Goal: Transaction & Acquisition: Purchase product/service

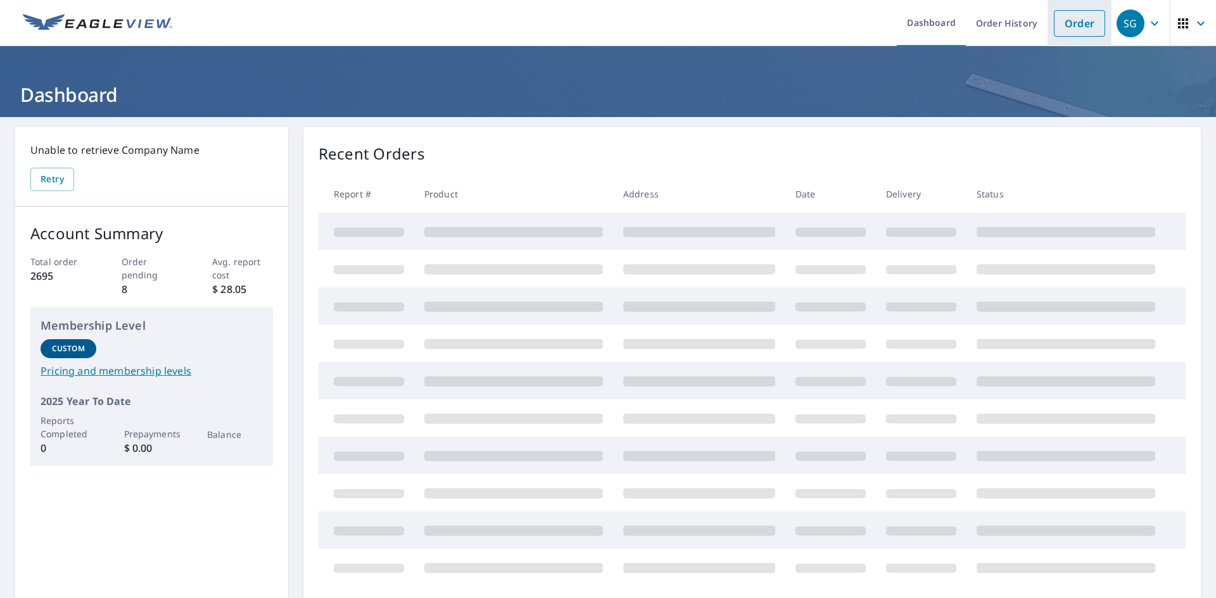
click at [1066, 24] on link "Order" at bounding box center [1079, 23] width 51 height 27
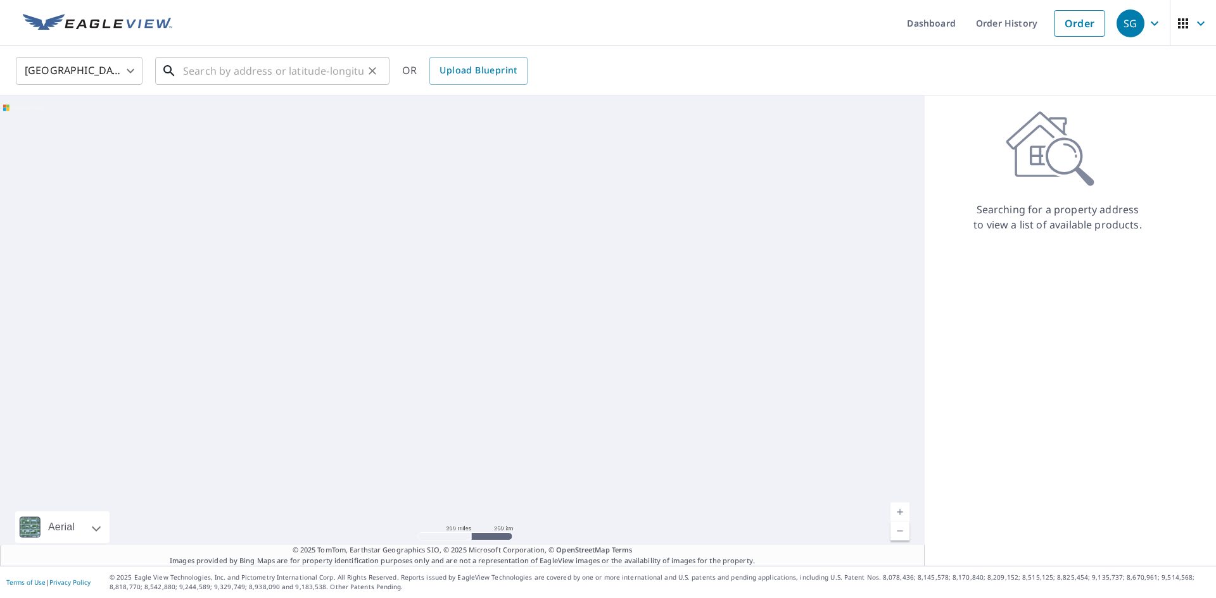
click at [215, 81] on input "text" at bounding box center [273, 70] width 180 height 35
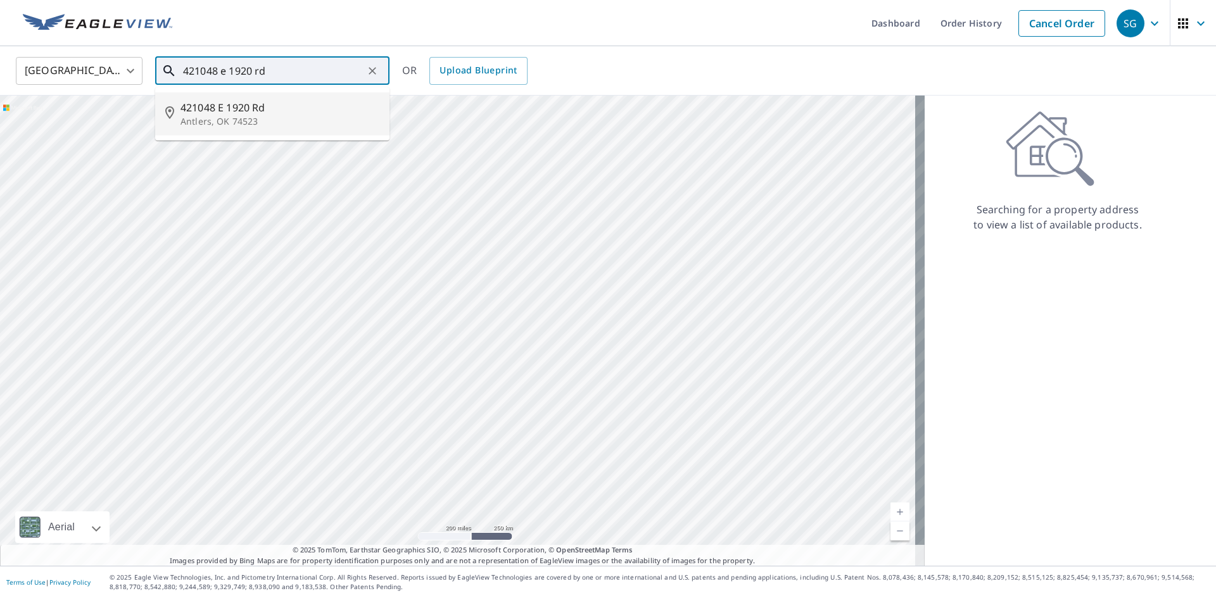
click at [216, 118] on p "Antlers, OK 74523" at bounding box center [279, 121] width 199 height 13
type input "421048 E [STREET_ADDRESS]"
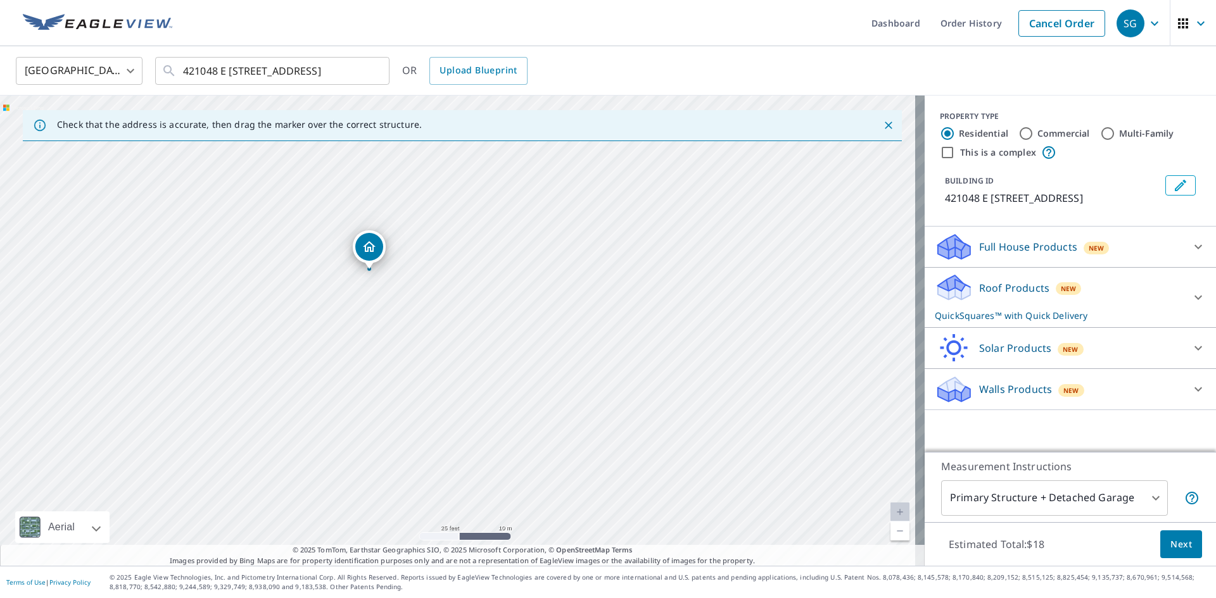
drag, startPoint x: 495, startPoint y: 331, endPoint x: 353, endPoint y: 331, distance: 141.2
click at [353, 331] on div "421048 E [STREET_ADDRESS]" at bounding box center [462, 331] width 925 height 471
drag, startPoint x: 333, startPoint y: 317, endPoint x: 263, endPoint y: 402, distance: 109.7
click at [263, 402] on div "421048 E [STREET_ADDRESS]" at bounding box center [462, 331] width 925 height 471
drag, startPoint x: 292, startPoint y: 332, endPoint x: 331, endPoint y: 362, distance: 48.8
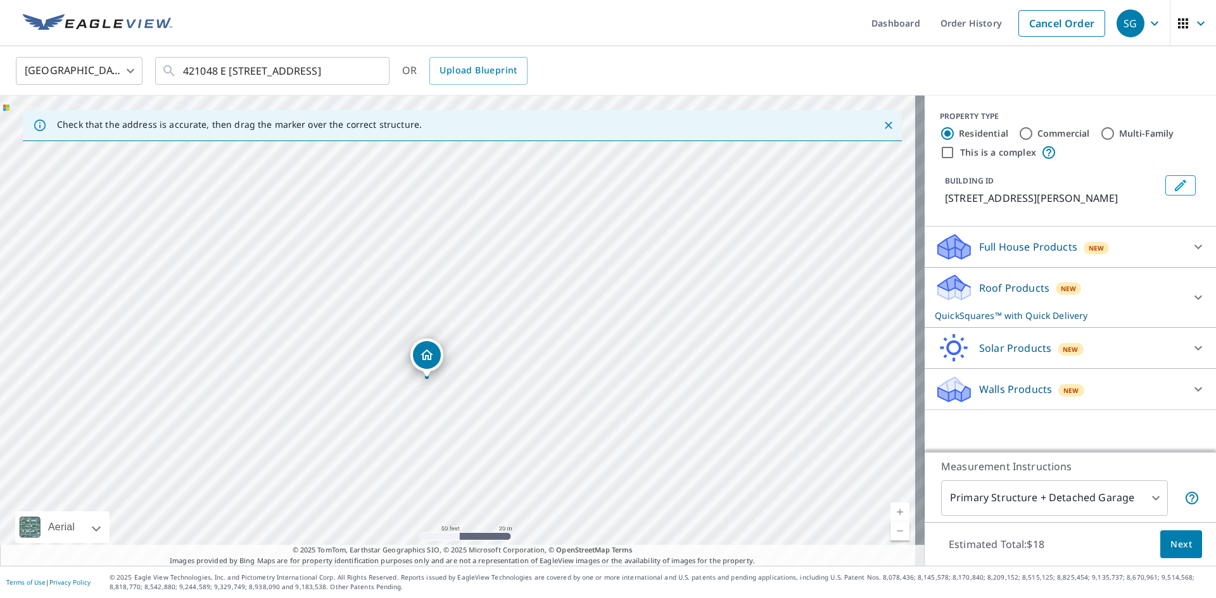
click at [1021, 291] on p "Roof Products" at bounding box center [1014, 288] width 70 height 15
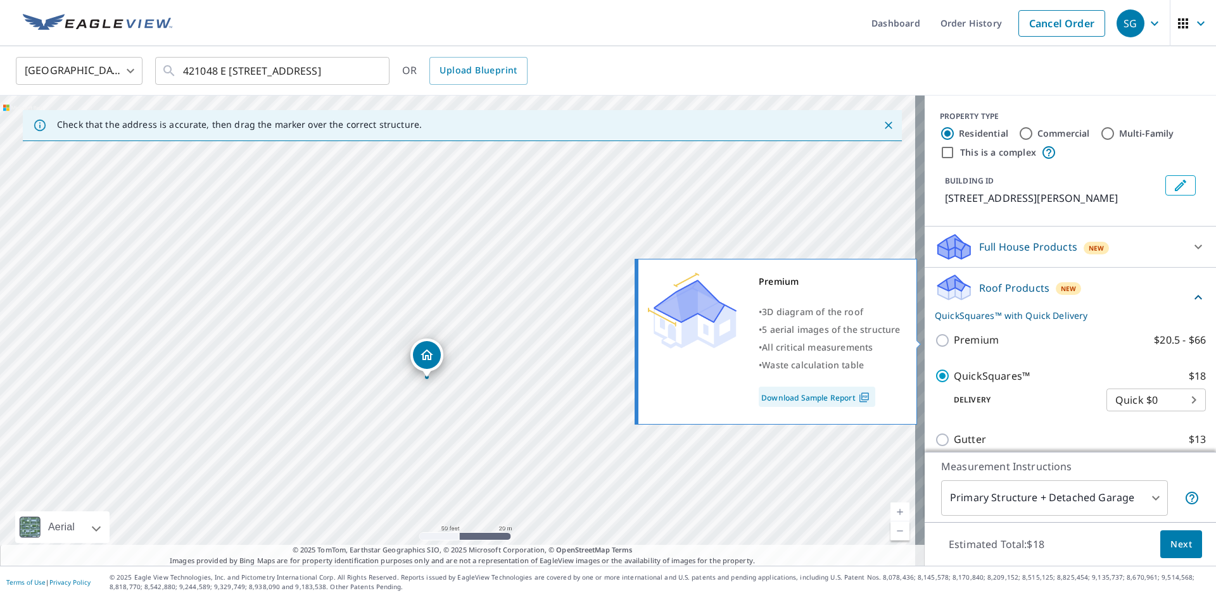
click at [980, 344] on p "Premium" at bounding box center [976, 340] width 45 height 16
click at [954, 344] on input "Premium $20.5 - $66" at bounding box center [944, 340] width 19 height 15
checkbox input "true"
checkbox input "false"
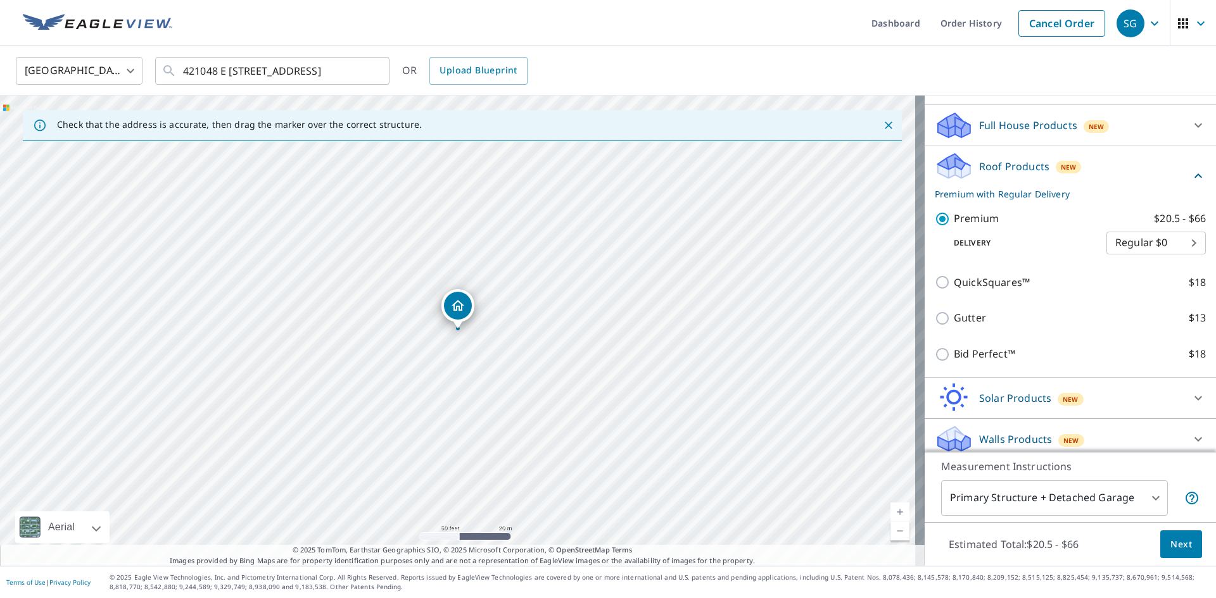
scroll to position [127, 0]
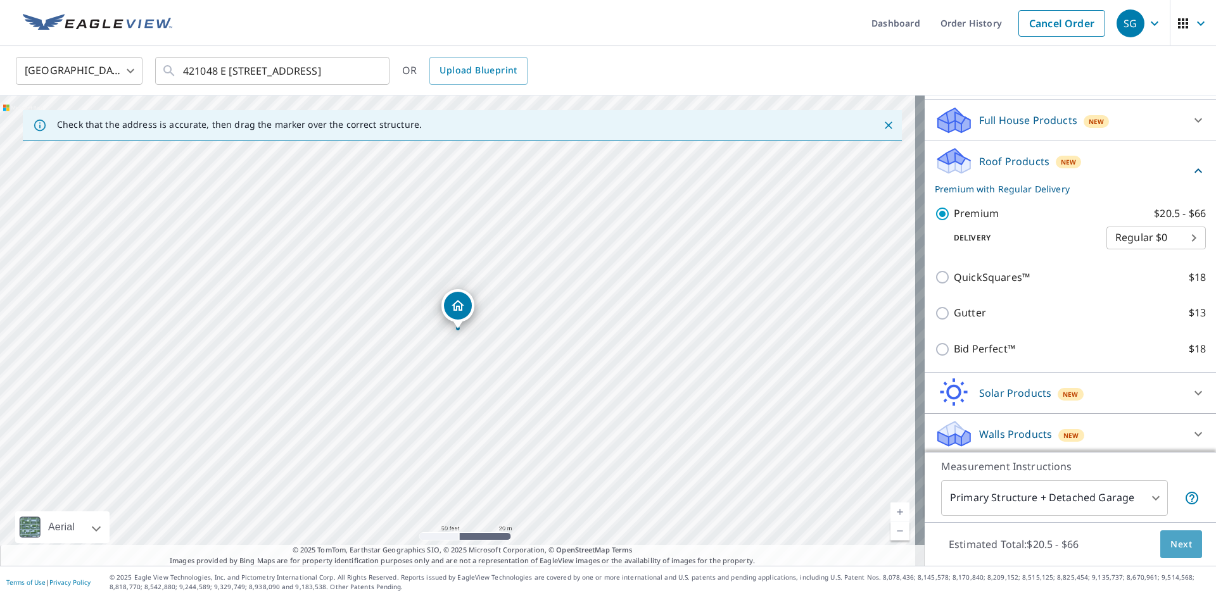
click at [1170, 543] on span "Next" at bounding box center [1181, 545] width 22 height 16
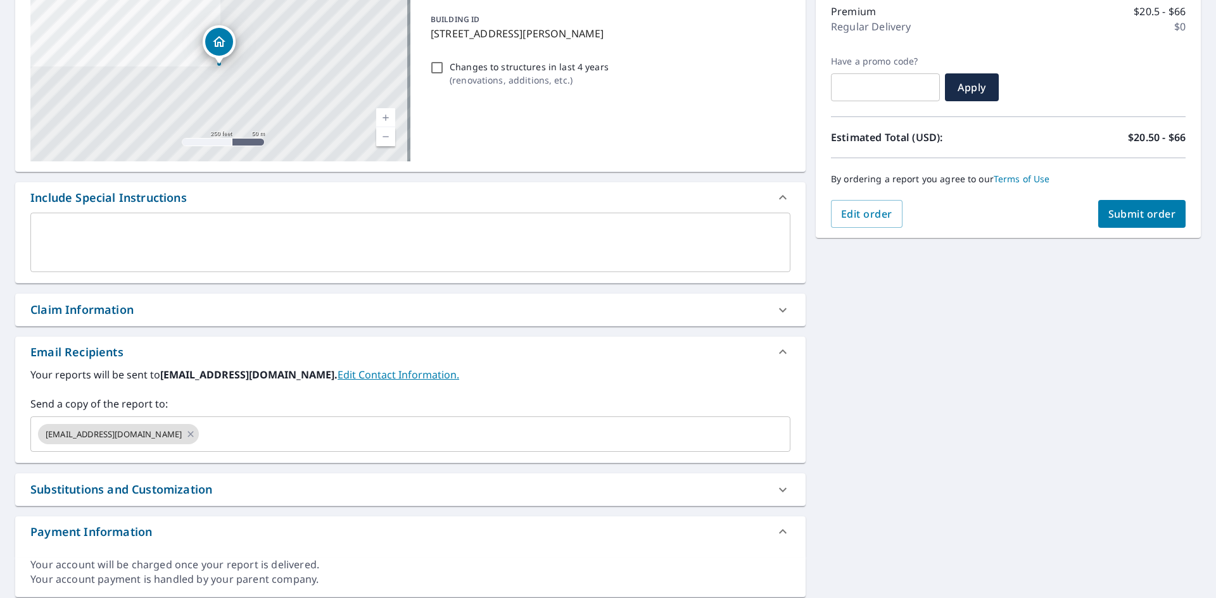
scroll to position [208, 0]
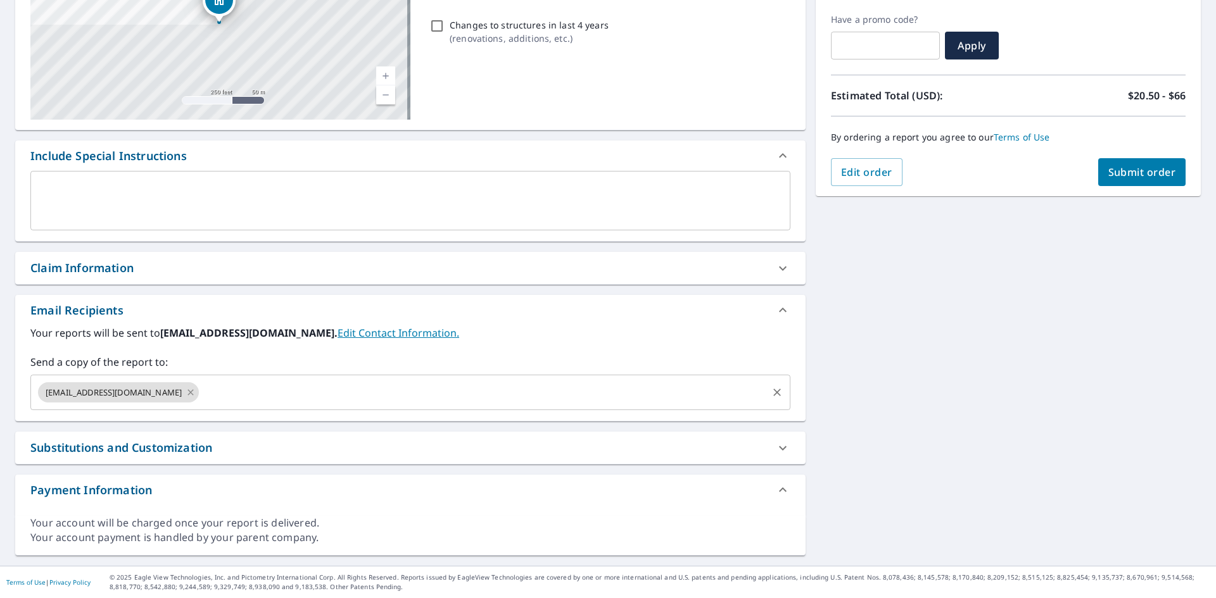
click at [191, 395] on icon at bounding box center [191, 393] width 10 height 14
click at [189, 395] on input "text" at bounding box center [401, 393] width 730 height 24
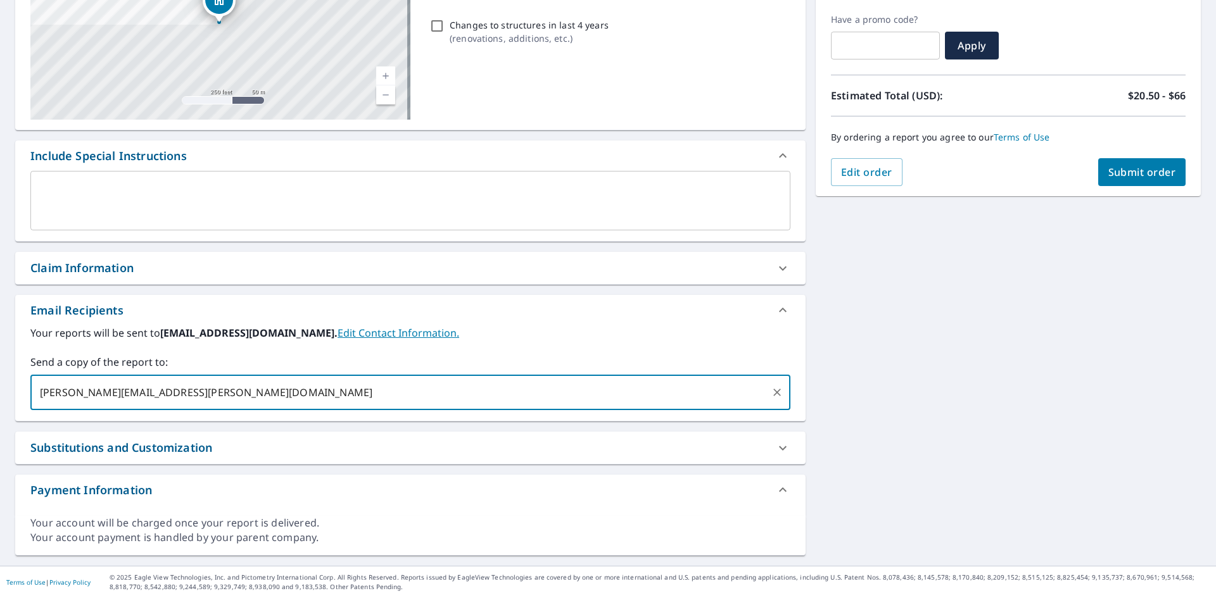
type input "[PERSON_NAME][EMAIL_ADDRESS][PERSON_NAME][DOMAIN_NAME]"
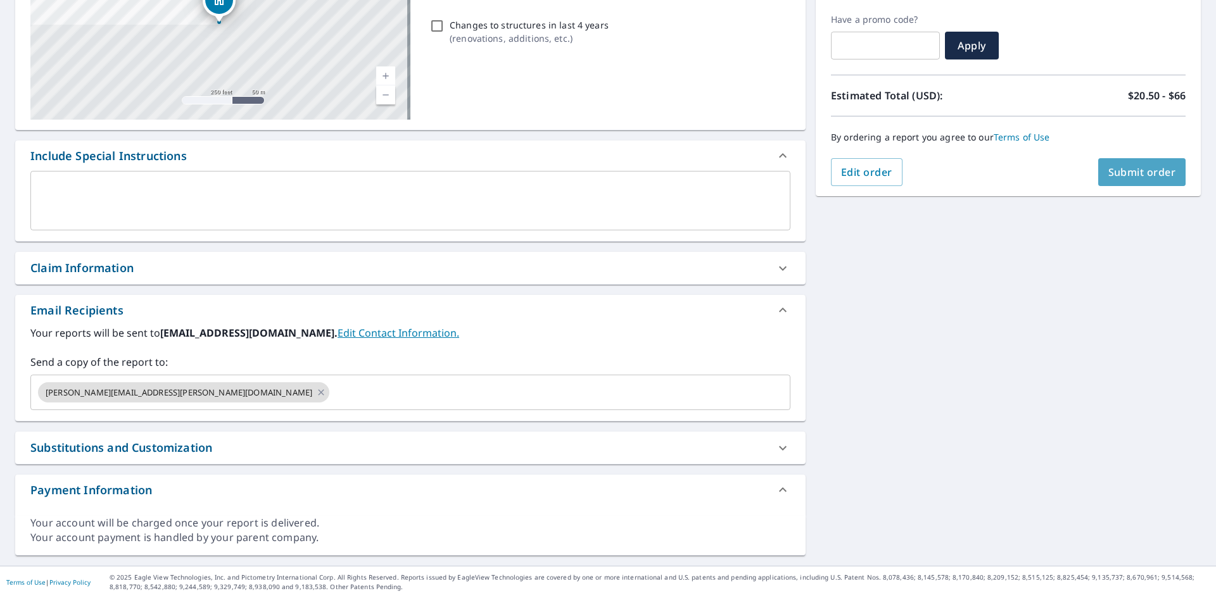
click at [1131, 169] on span "Submit order" at bounding box center [1142, 172] width 68 height 14
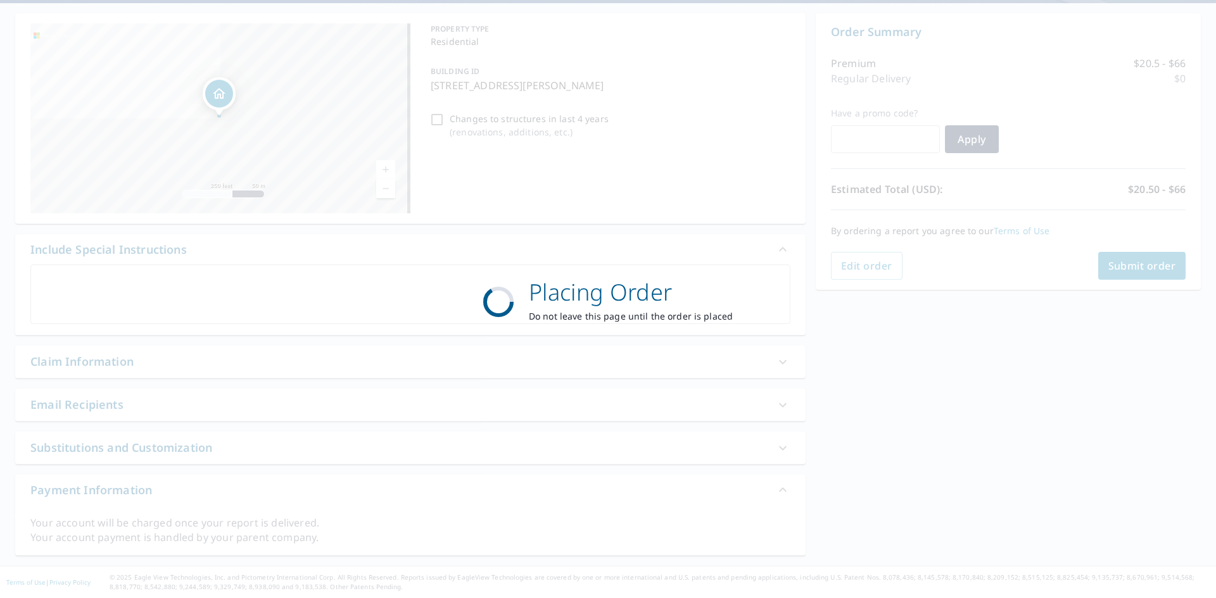
scroll to position [114, 0]
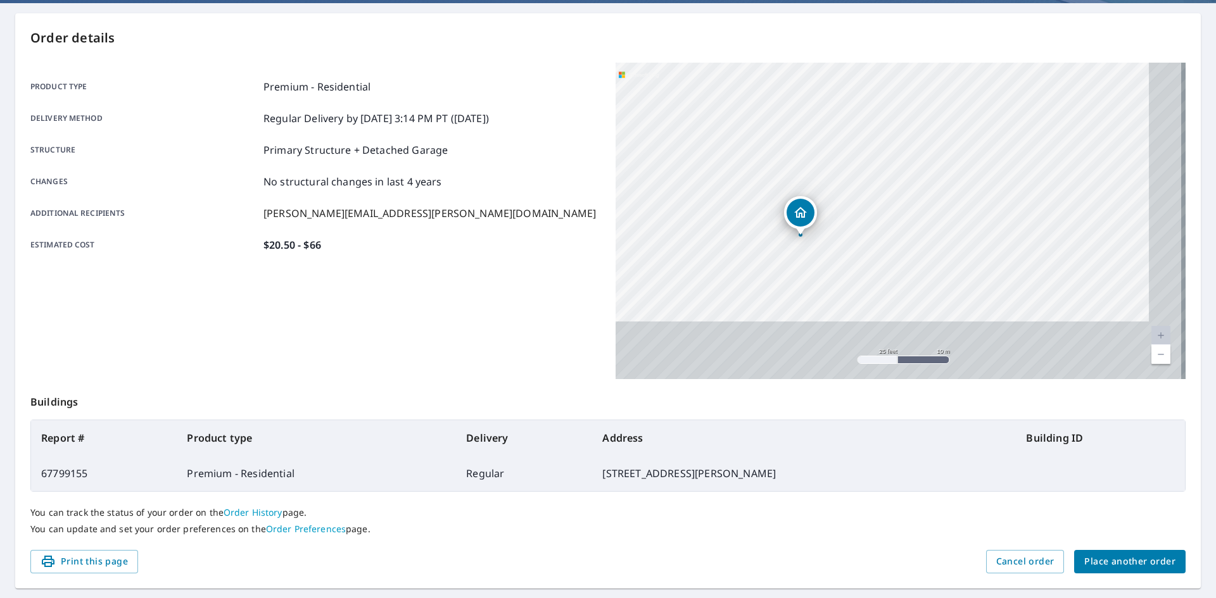
drag, startPoint x: 884, startPoint y: 241, endPoint x: 847, endPoint y: 192, distance: 61.4
click at [846, 179] on div "[STREET_ADDRESS][PERSON_NAME]" at bounding box center [901, 221] width 570 height 317
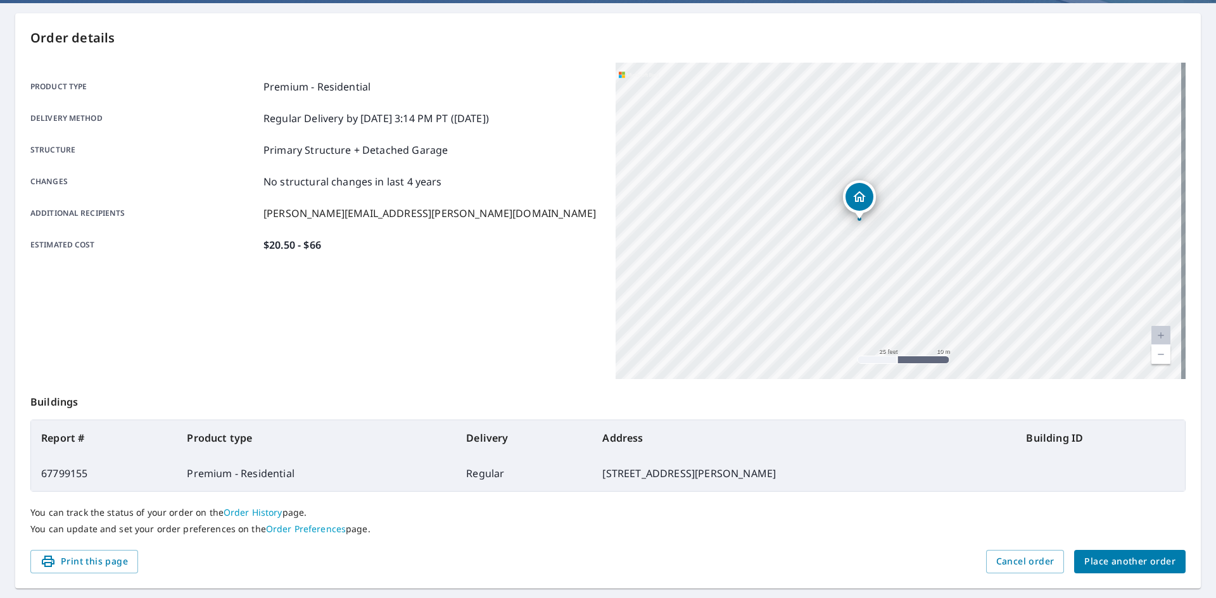
drag, startPoint x: 792, startPoint y: 262, endPoint x: 862, endPoint y: 262, distance: 69.7
click at [862, 262] on div "[STREET_ADDRESS][PERSON_NAME]" at bounding box center [901, 221] width 570 height 317
drag, startPoint x: 836, startPoint y: 267, endPoint x: 819, endPoint y: 302, distance: 39.4
click at [819, 302] on div "[STREET_ADDRESS][PERSON_NAME]" at bounding box center [901, 221] width 570 height 317
drag, startPoint x: 703, startPoint y: 263, endPoint x: 881, endPoint y: 263, distance: 178.0
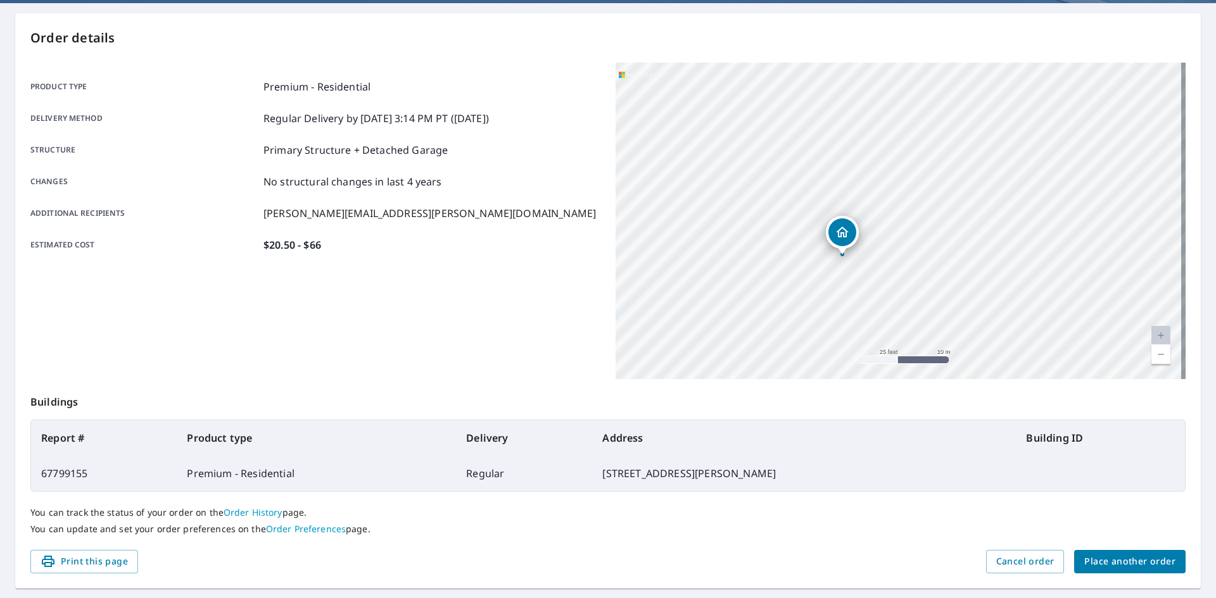
click at [881, 263] on div "[STREET_ADDRESS][PERSON_NAME]" at bounding box center [901, 221] width 570 height 317
drag, startPoint x: 818, startPoint y: 262, endPoint x: 886, endPoint y: 261, distance: 67.8
click at [886, 261] on div "[STREET_ADDRESS][PERSON_NAME]" at bounding box center [901, 221] width 570 height 317
drag, startPoint x: 830, startPoint y: 270, endPoint x: 894, endPoint y: 251, distance: 67.2
click at [894, 251] on div "[STREET_ADDRESS][PERSON_NAME]" at bounding box center [901, 221] width 570 height 317
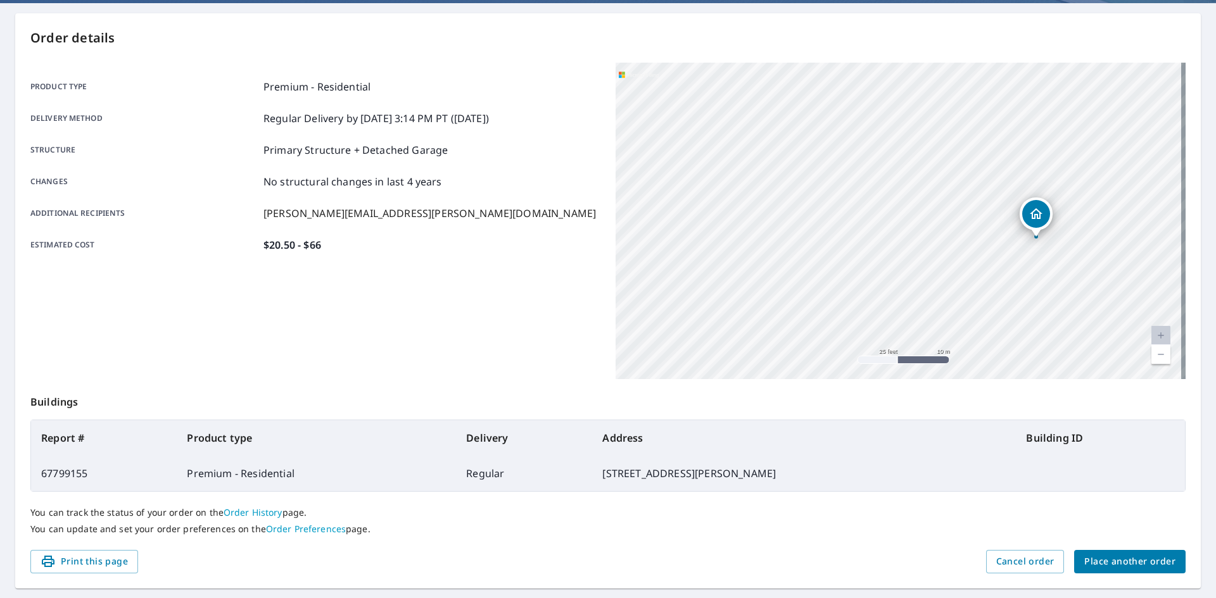
drag, startPoint x: 954, startPoint y: 241, endPoint x: 849, endPoint y: 241, distance: 105.1
click at [849, 241] on div "[STREET_ADDRESS][PERSON_NAME]" at bounding box center [901, 221] width 570 height 317
drag, startPoint x: 780, startPoint y: 272, endPoint x: 984, endPoint y: 247, distance: 205.5
click at [984, 247] on div "[STREET_ADDRESS][PERSON_NAME]" at bounding box center [901, 221] width 570 height 317
click at [926, 247] on div "[STREET_ADDRESS][PERSON_NAME]" at bounding box center [901, 221] width 570 height 317
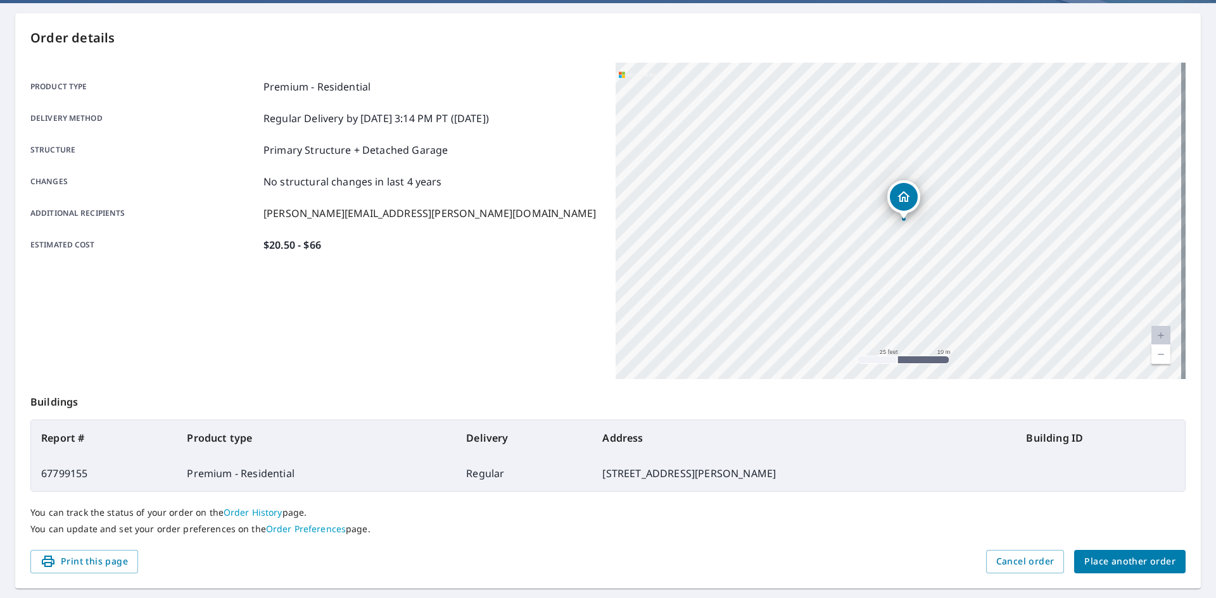
drag, startPoint x: 806, startPoint y: 241, endPoint x: 942, endPoint y: 252, distance: 136.6
click at [948, 252] on div "[STREET_ADDRESS][PERSON_NAME]" at bounding box center [901, 221] width 570 height 317
drag, startPoint x: 837, startPoint y: 243, endPoint x: 870, endPoint y: 240, distance: 33.1
click at [870, 240] on div "[STREET_ADDRESS][PERSON_NAME]" at bounding box center [901, 221] width 570 height 317
drag, startPoint x: 834, startPoint y: 240, endPoint x: 888, endPoint y: 241, distance: 53.8
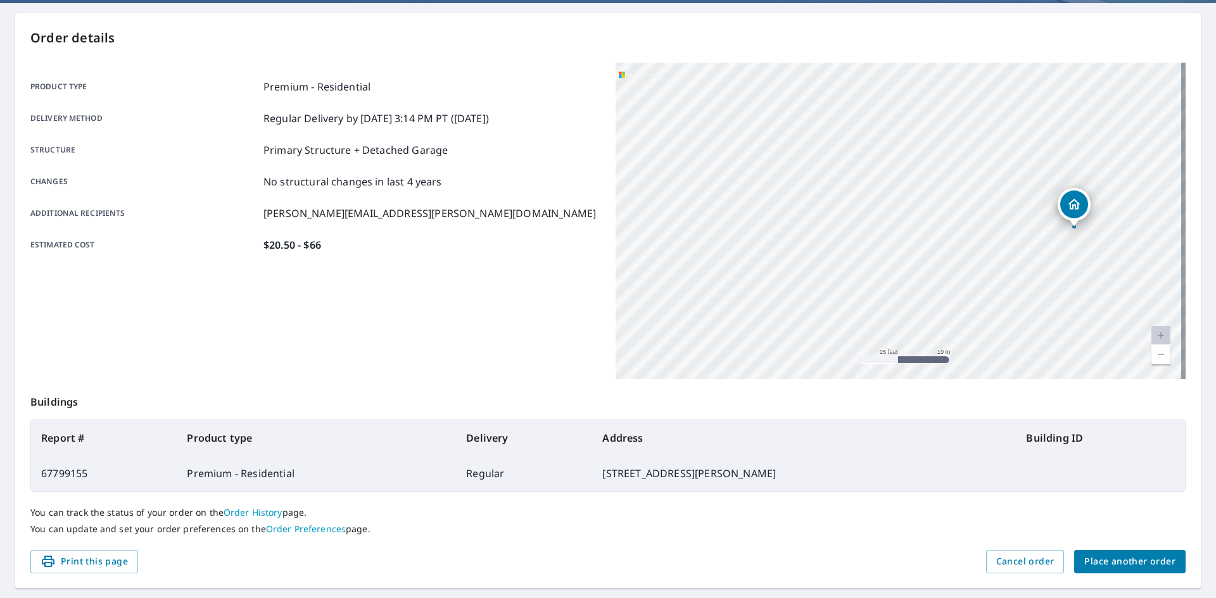
click at [888, 241] on div "[STREET_ADDRESS][PERSON_NAME]" at bounding box center [901, 221] width 570 height 317
click at [1018, 558] on span "Cancel order" at bounding box center [1025, 562] width 58 height 16
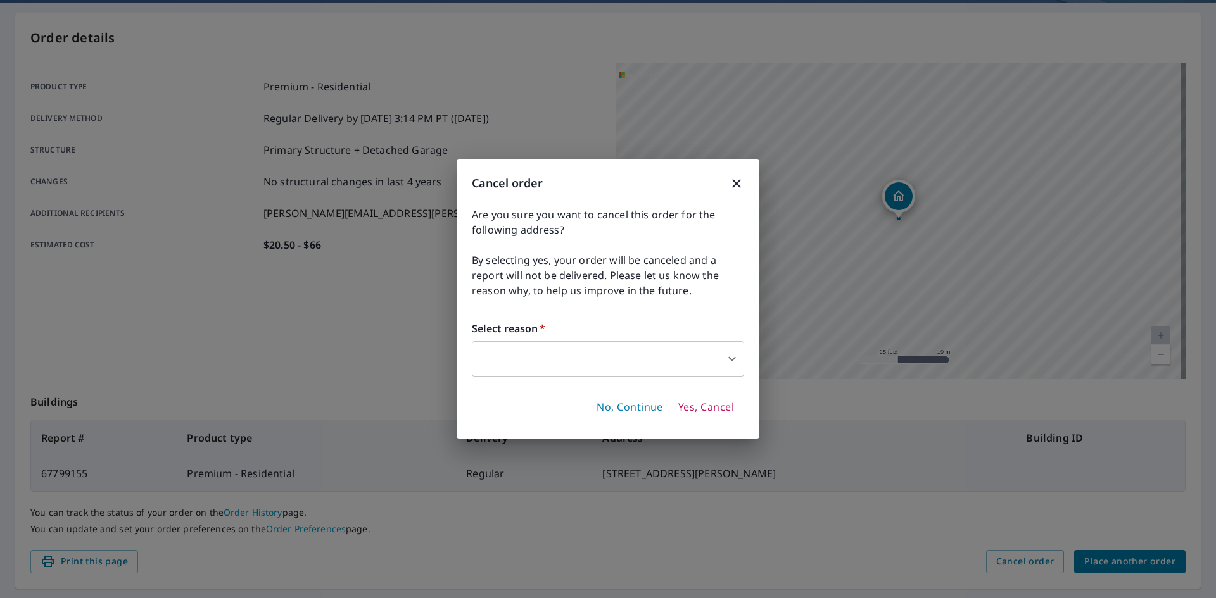
click at [699, 407] on span "Yes, Cancel" at bounding box center [706, 408] width 56 height 14
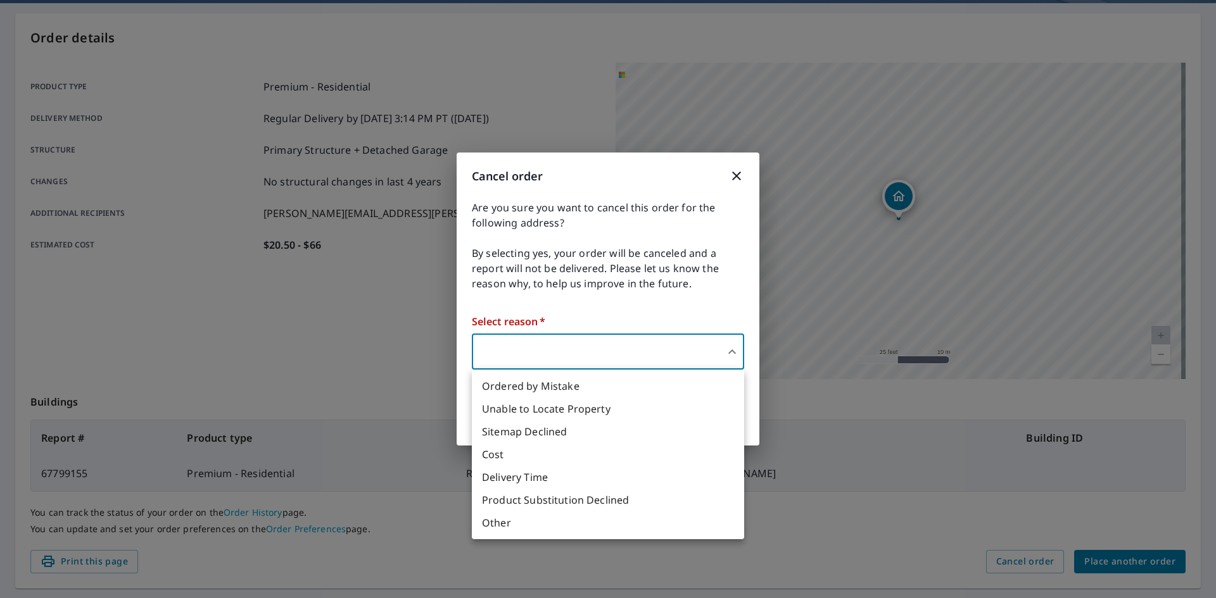
click at [733, 362] on body "SG SG Dashboard Order History Order SG Order Submitted Order details Product ty…" at bounding box center [608, 299] width 1216 height 598
click at [569, 389] on li "Ordered by Mistake" at bounding box center [608, 386] width 272 height 23
type input "30"
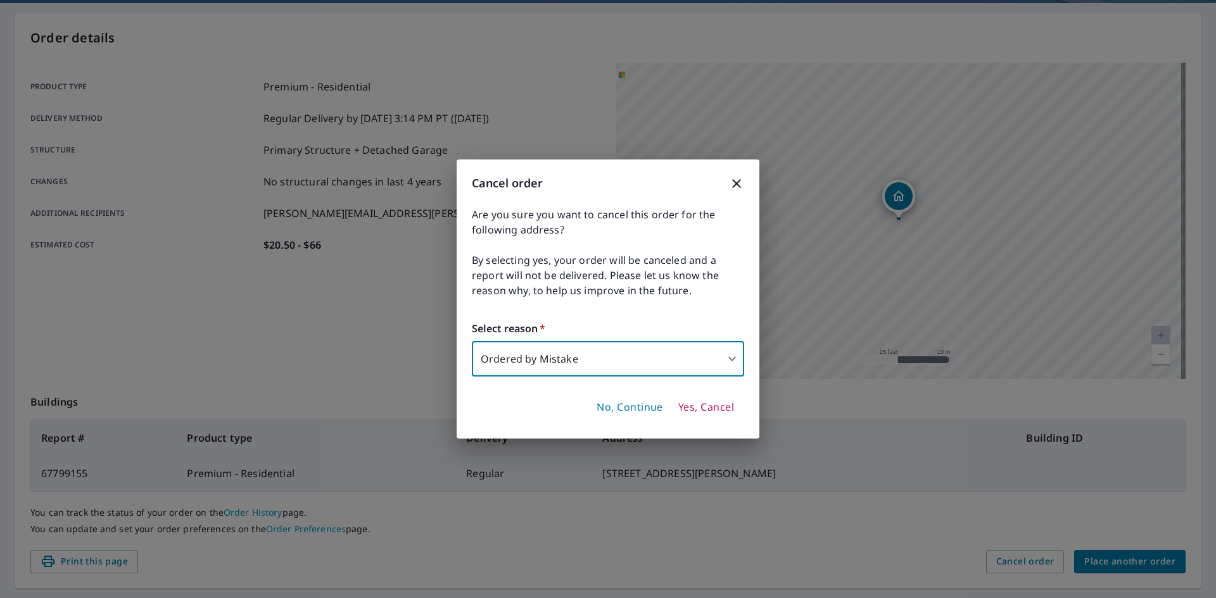
click at [694, 404] on span "Yes, Cancel" at bounding box center [706, 408] width 56 height 14
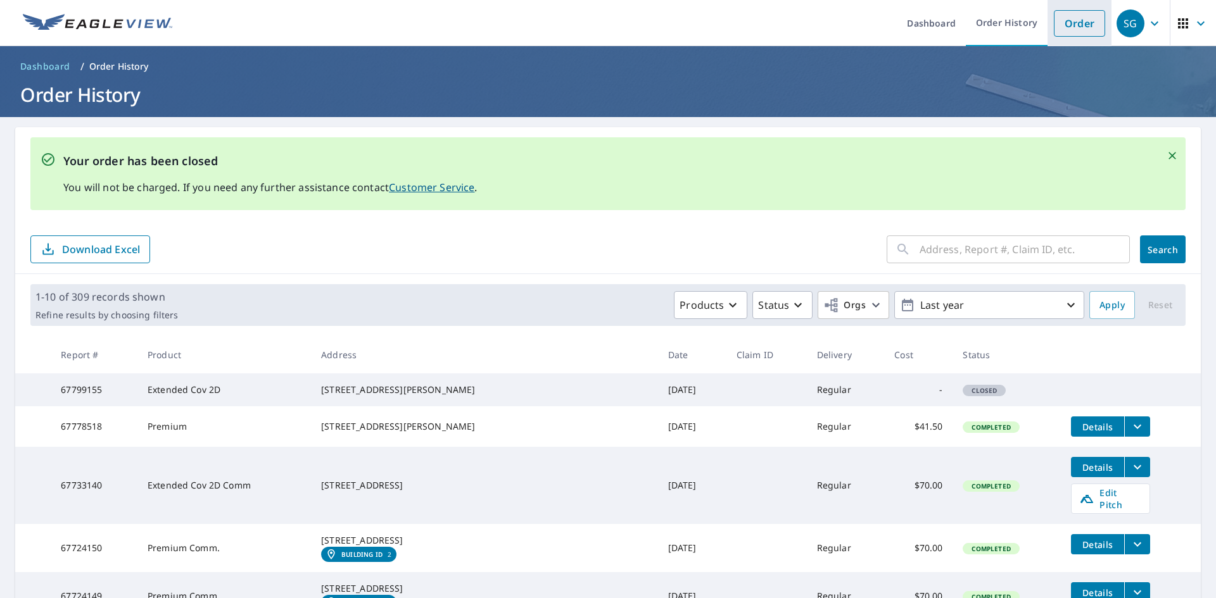
click at [1067, 25] on link "Order" at bounding box center [1079, 23] width 51 height 27
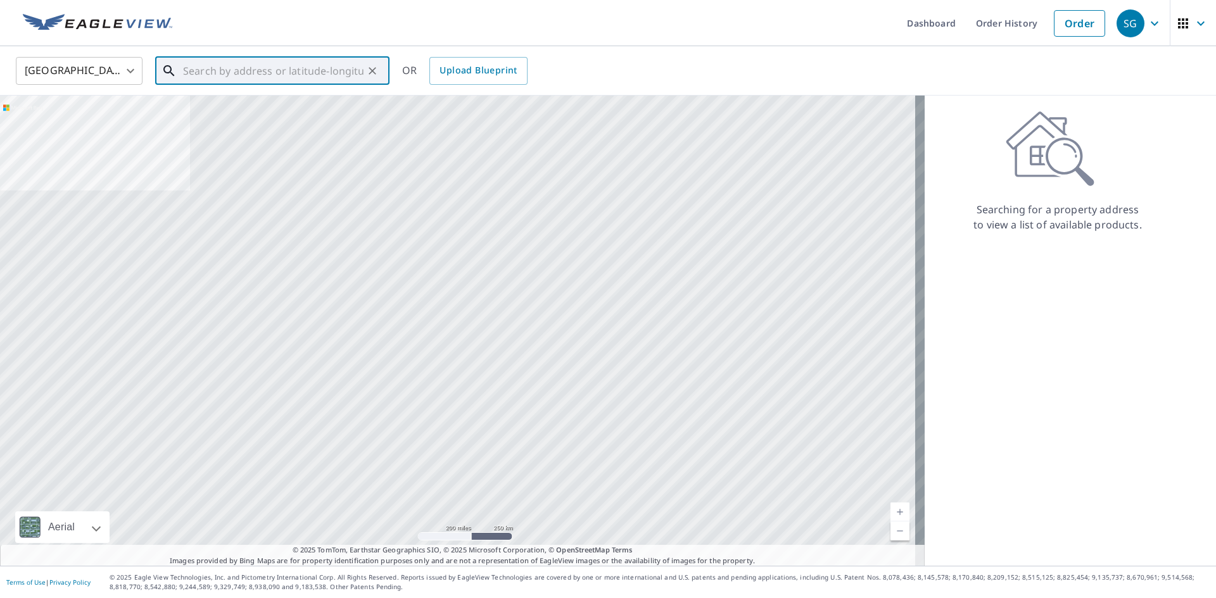
click at [195, 73] on input "text" at bounding box center [273, 70] width 180 height 35
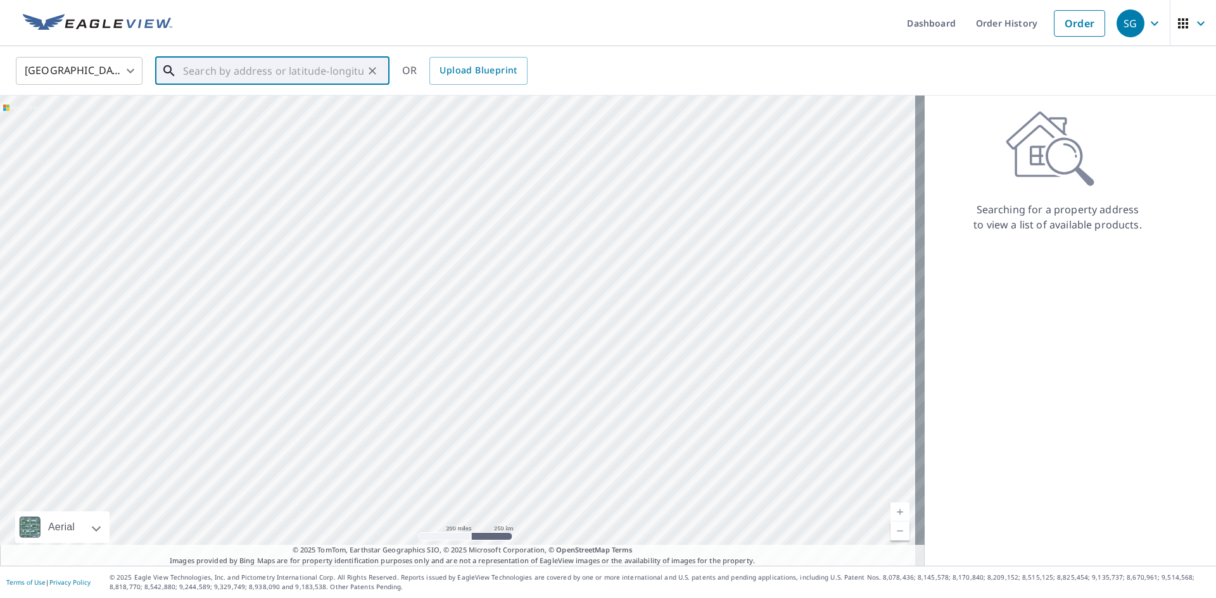
click at [195, 73] on input "text" at bounding box center [273, 70] width 180 height 35
click at [241, 132] on li "421048 E [STREET_ADDRESS]" at bounding box center [272, 113] width 234 height 43
type input "421048 E [STREET_ADDRESS]"
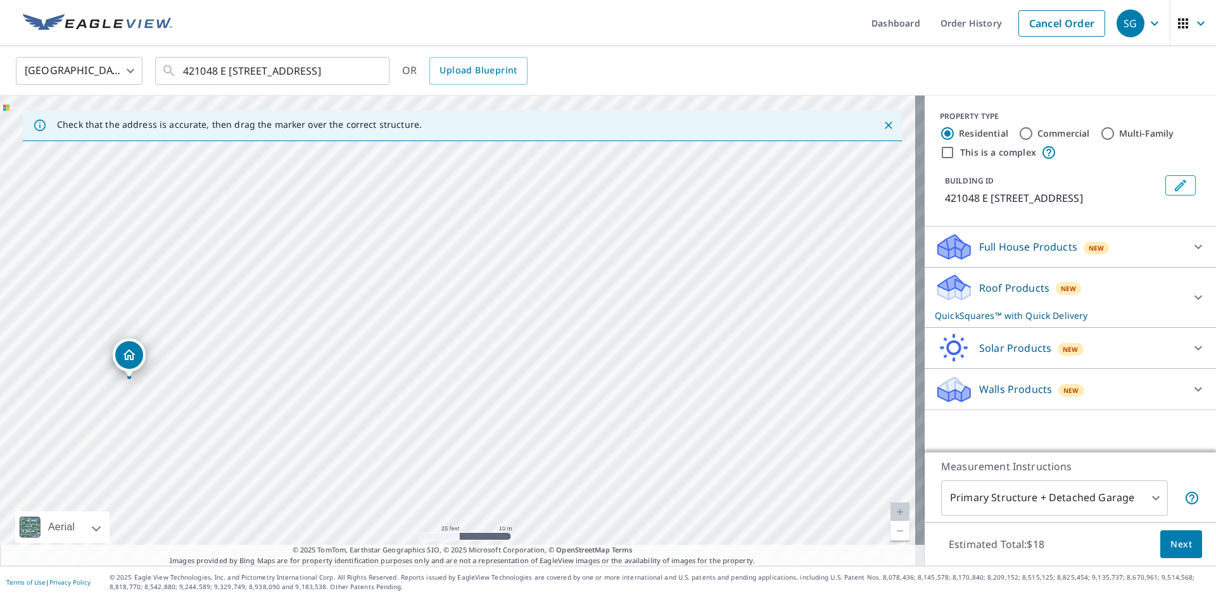
drag, startPoint x: 494, startPoint y: 281, endPoint x: 128, endPoint y: 357, distance: 374.0
click at [960, 282] on icon at bounding box center [954, 288] width 38 height 30
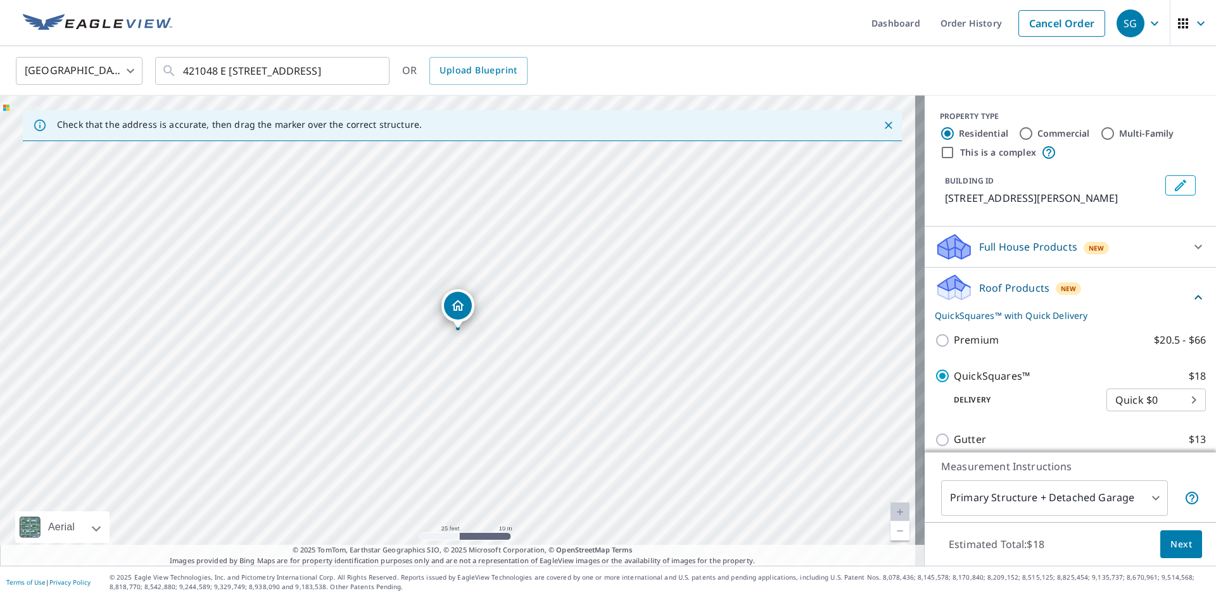
click at [971, 348] on p "Premium" at bounding box center [976, 340] width 45 height 16
click at [954, 348] on input "Premium $20.5 - $66" at bounding box center [944, 340] width 19 height 15
checkbox input "true"
checkbox input "false"
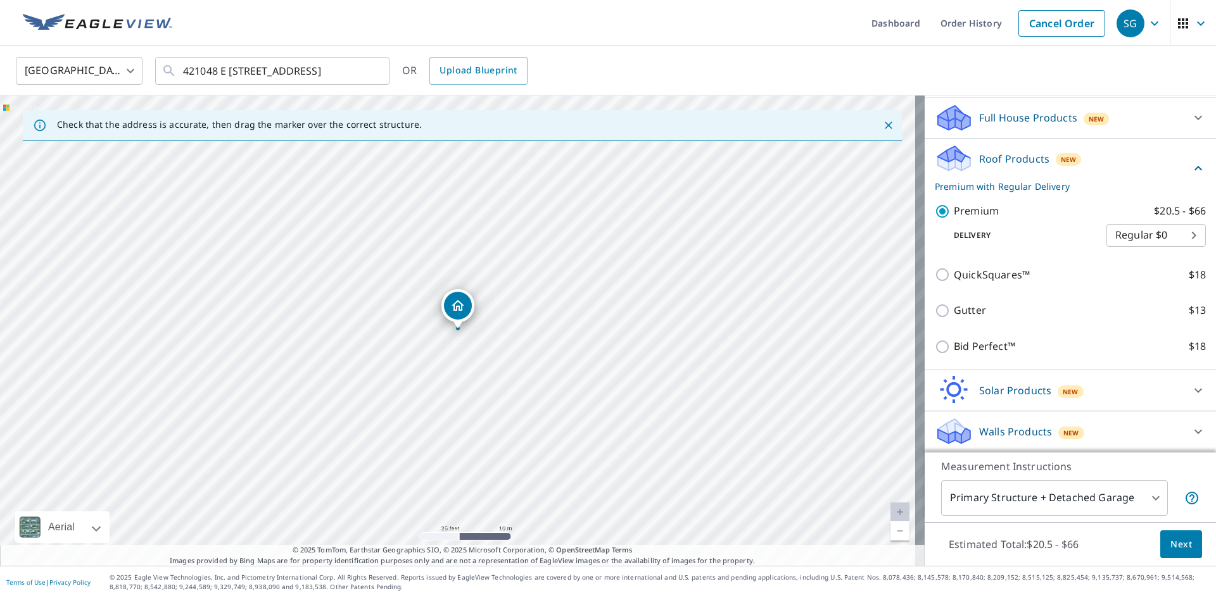
scroll to position [130, 0]
click at [1170, 538] on span "Next" at bounding box center [1181, 545] width 22 height 16
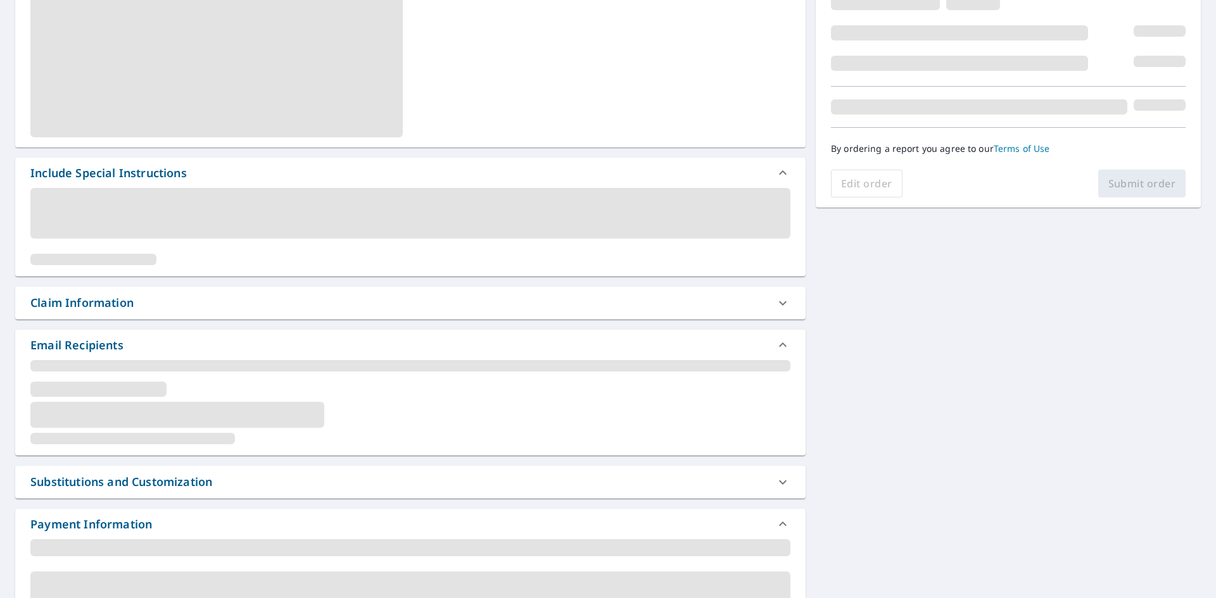
scroll to position [208, 0]
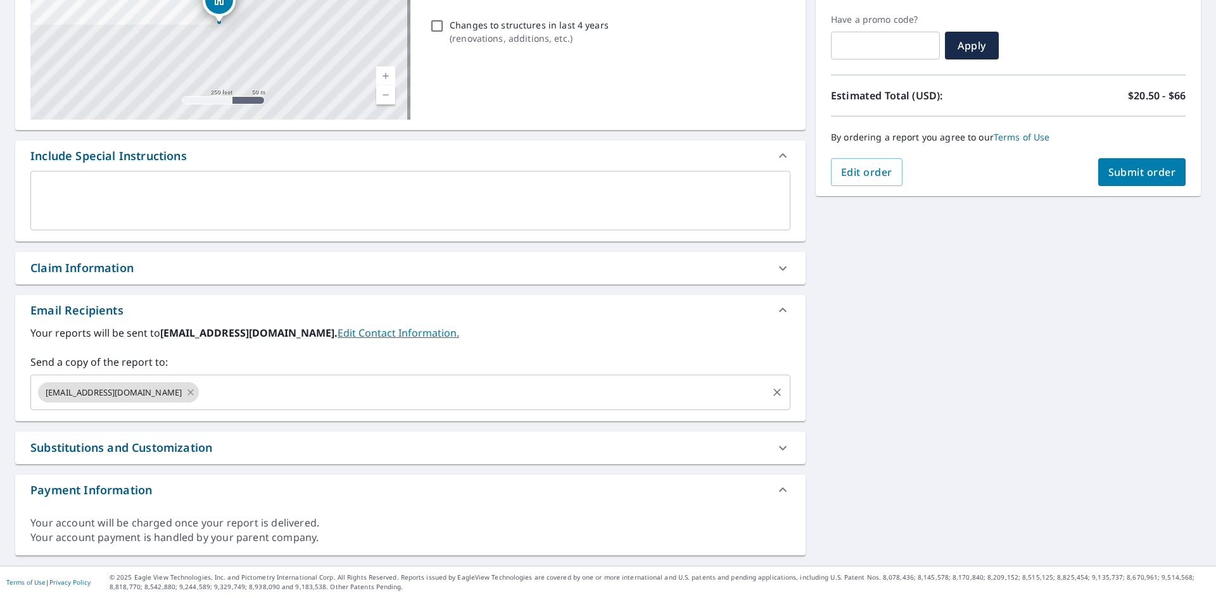
click at [188, 394] on icon at bounding box center [191, 392] width 6 height 6
click at [96, 389] on input "text" at bounding box center [401, 393] width 730 height 24
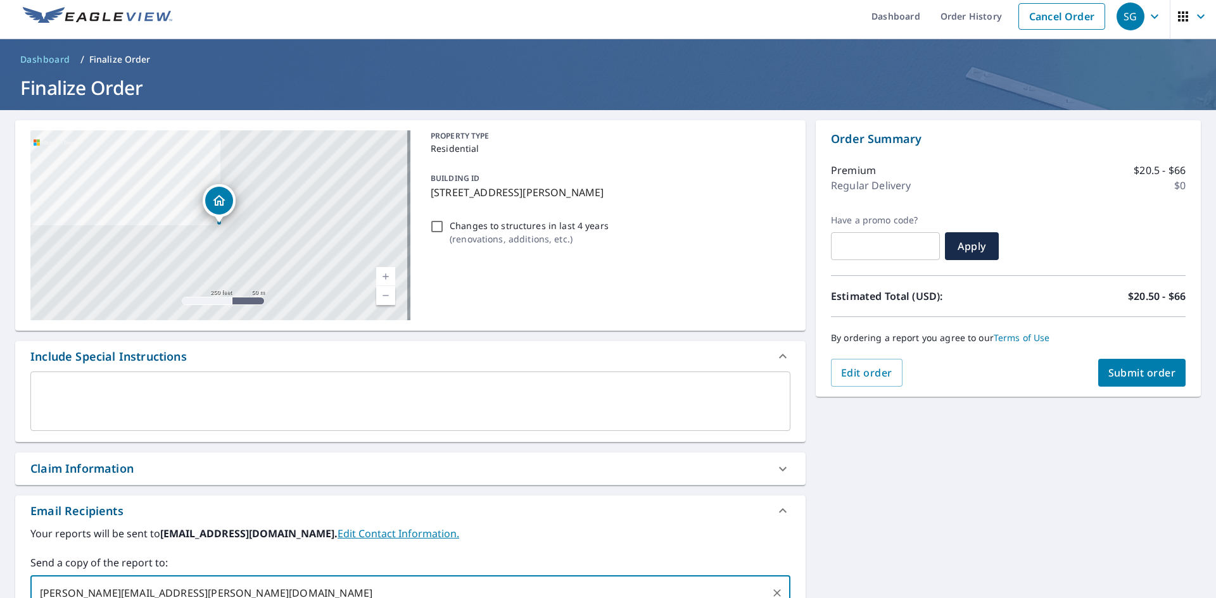
scroll to position [0, 0]
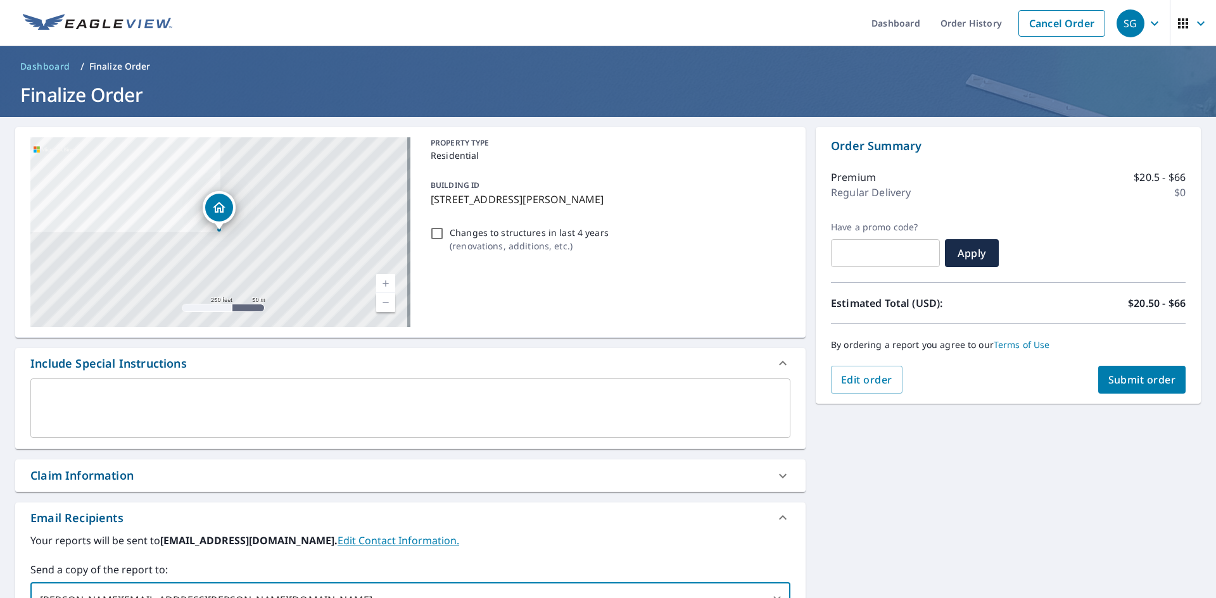
type input "[PERSON_NAME][EMAIL_ADDRESS][PERSON_NAME][DOMAIN_NAME]"
click at [1124, 379] on span "Submit order" at bounding box center [1142, 380] width 68 height 14
